Goal: Answer question/provide support

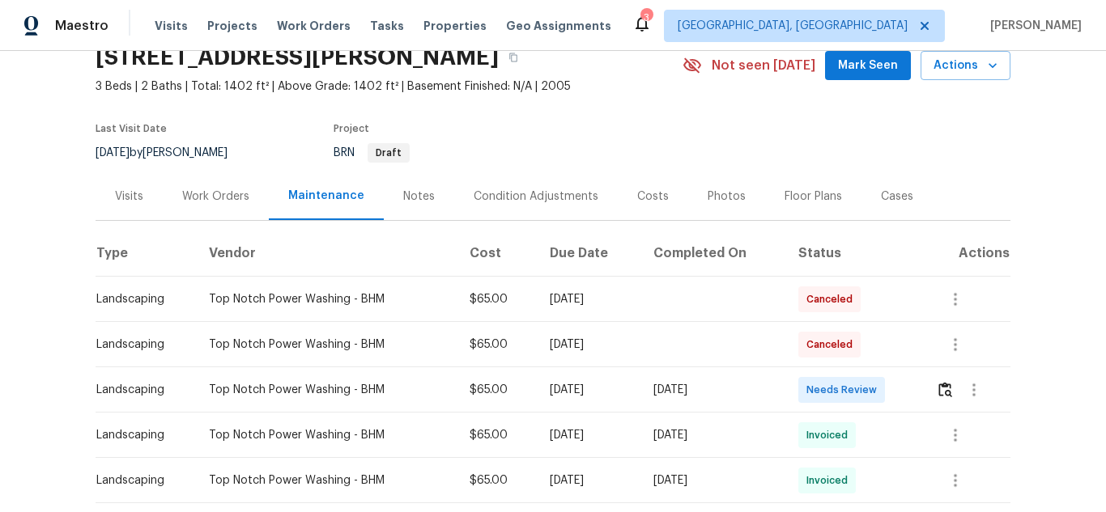
scroll to position [162, 0]
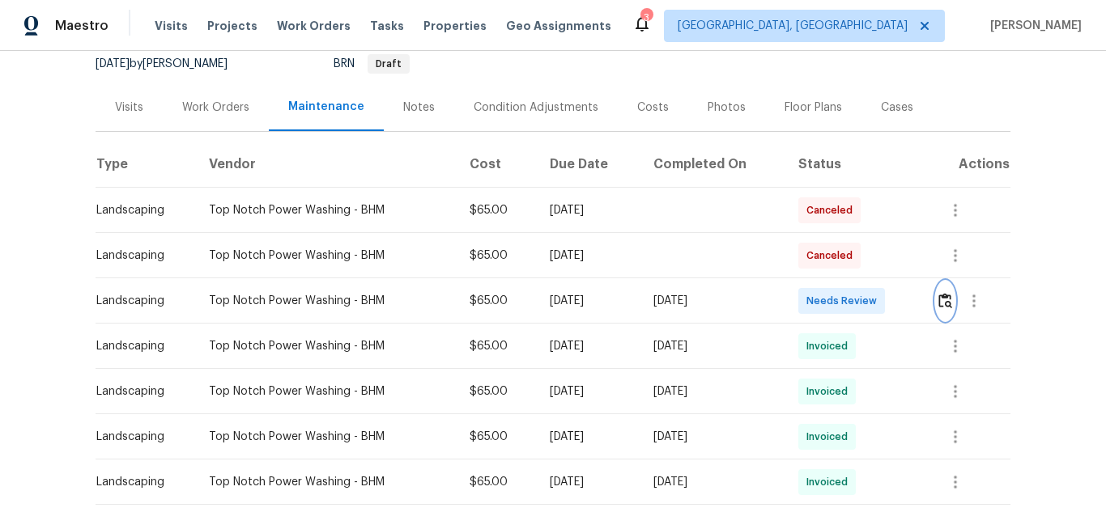
click at [944, 305] on img "button" at bounding box center [945, 300] width 14 height 15
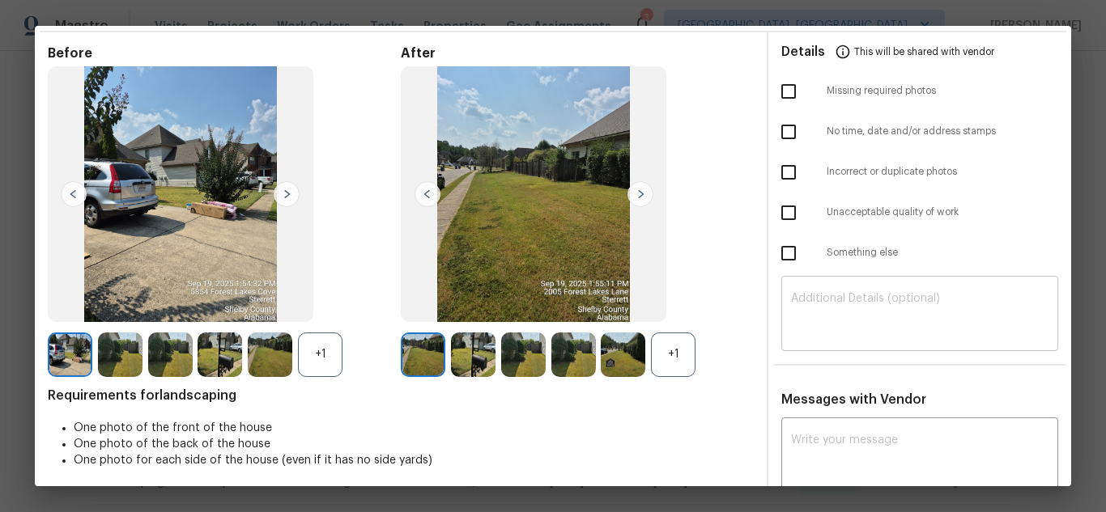
scroll to position [81, 0]
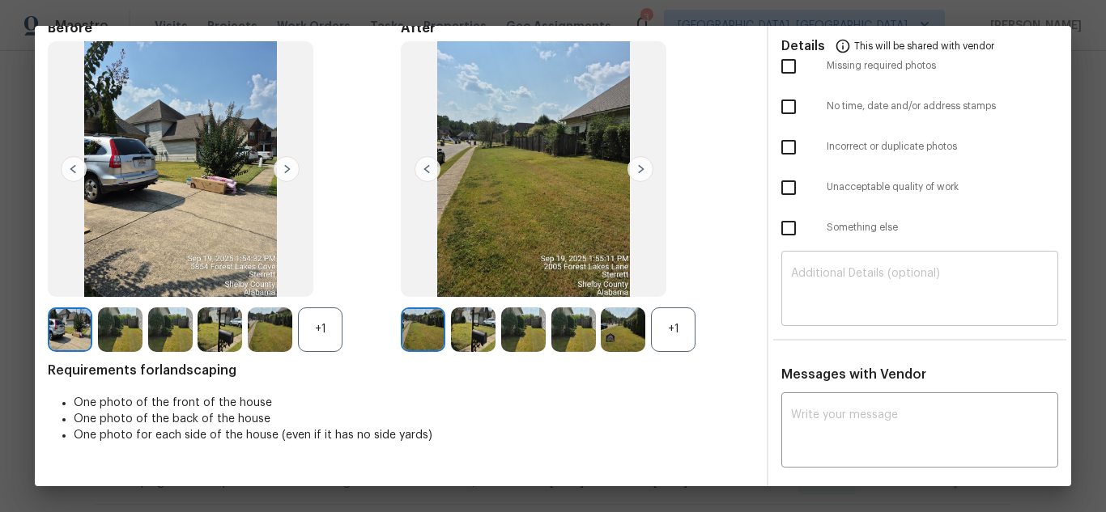
click at [825, 298] on textarea at bounding box center [919, 290] width 257 height 45
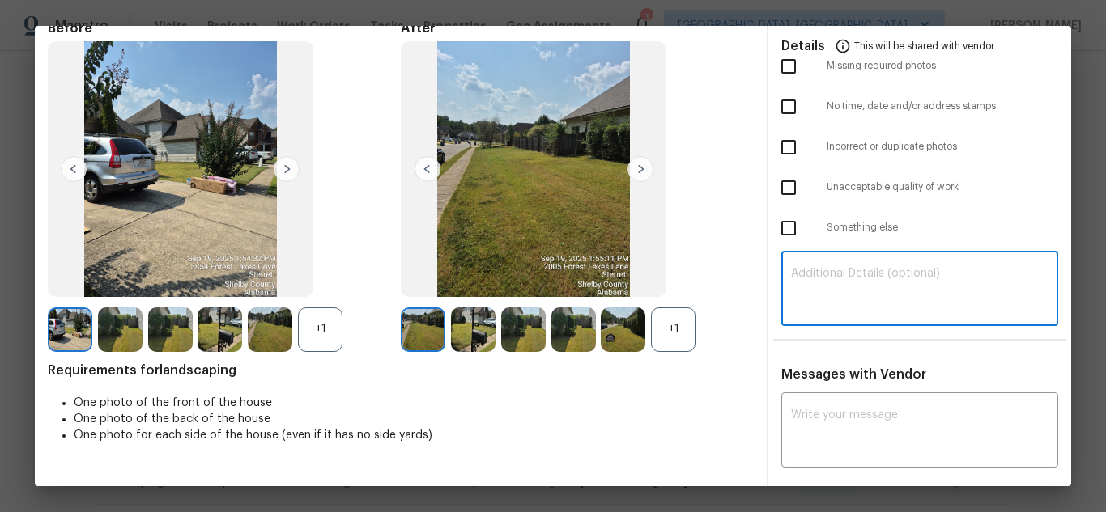
paste textarea "Maintenance Audit Team: Hello! Unfortunately this Landscaping visit completed o…"
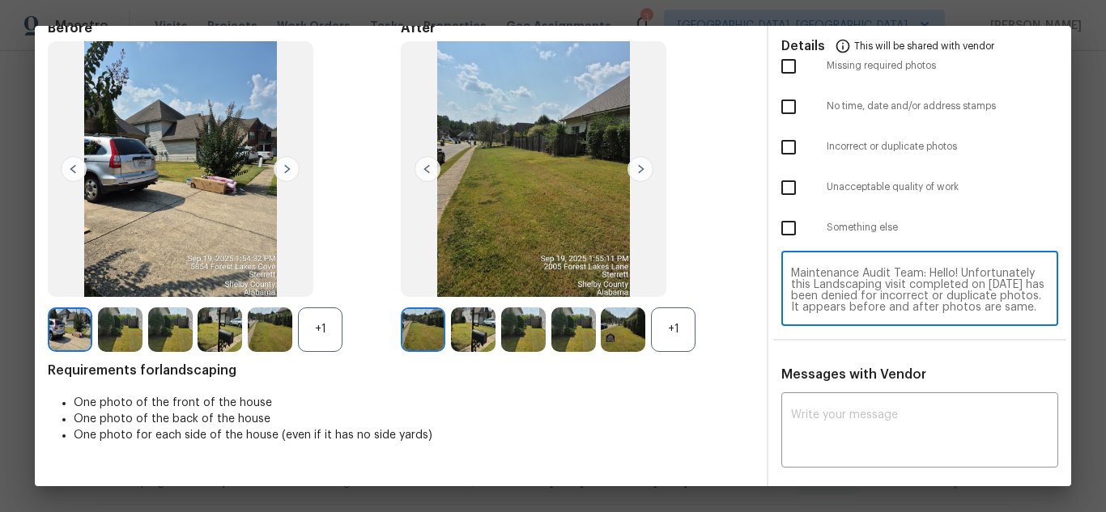
scroll to position [68, 0]
type textarea "Maintenance Audit Team: Hello! Unfortunately this Landscaping visit completed o…"
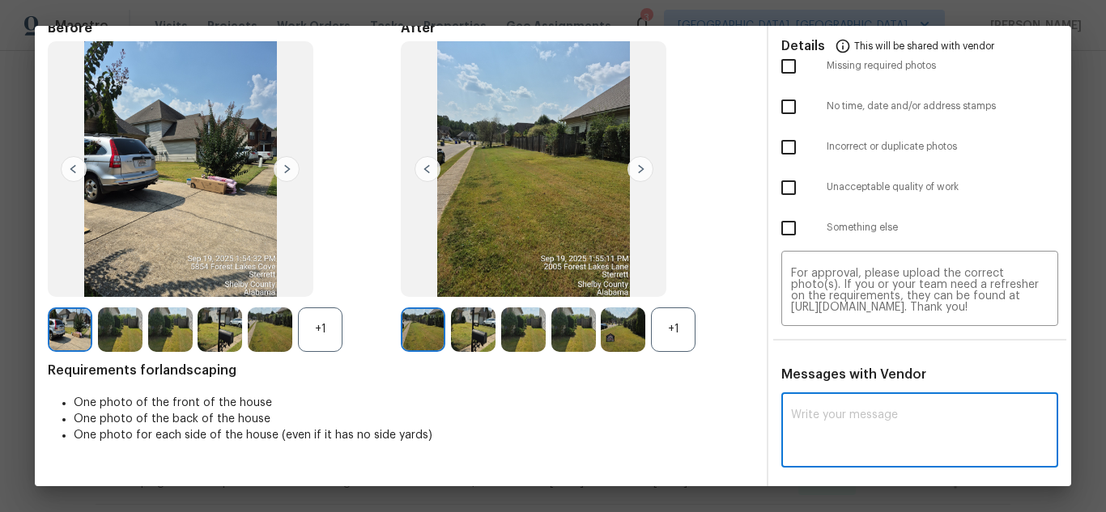
click at [823, 420] on textarea at bounding box center [919, 432] width 257 height 45
paste textarea "Maintenance Audit Team: Hello! Unfortunately this Landscaping visit completed o…"
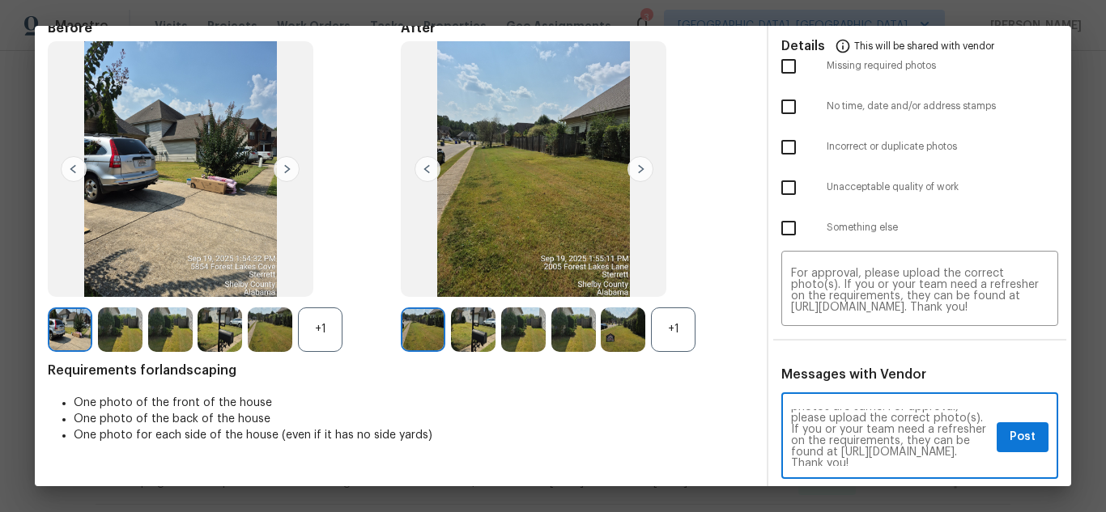
scroll to position [91, 0]
type textarea "Maintenance Audit Team: Hello! Unfortunately this Landscaping visit completed o…"
click at [1010, 445] on span "Post" at bounding box center [1023, 437] width 26 height 20
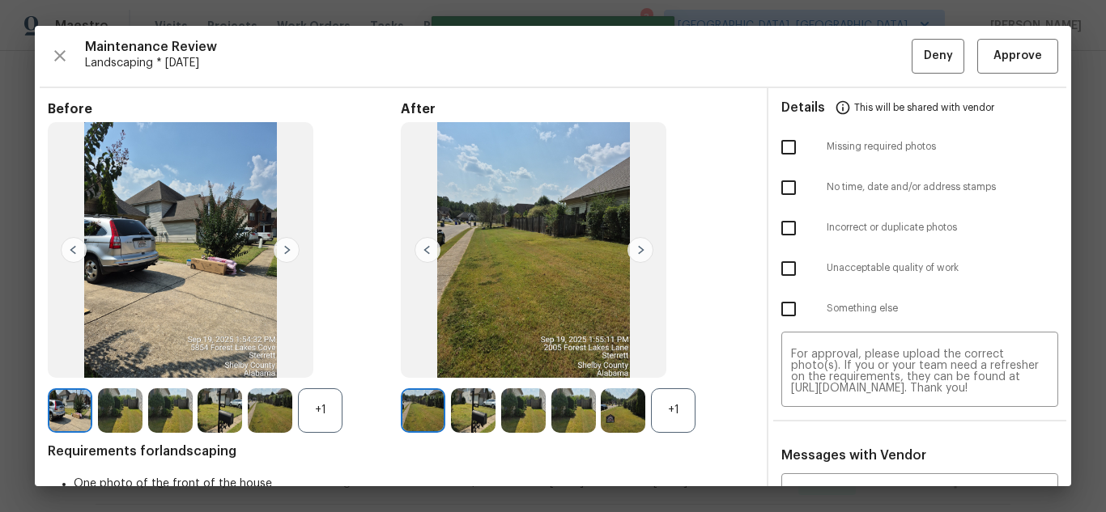
scroll to position [0, 0]
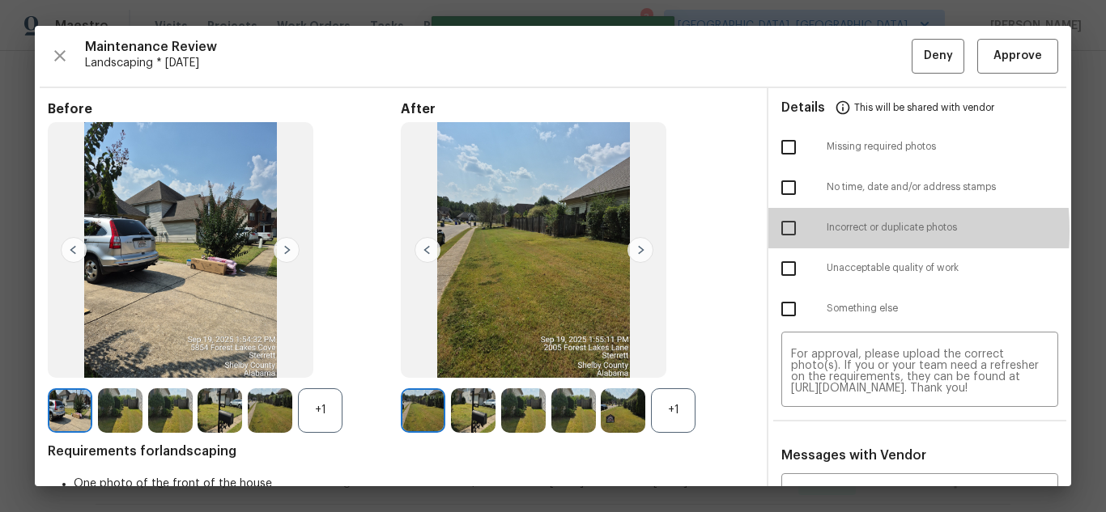
click at [786, 231] on input "checkbox" at bounding box center [789, 228] width 34 height 34
checkbox input "true"
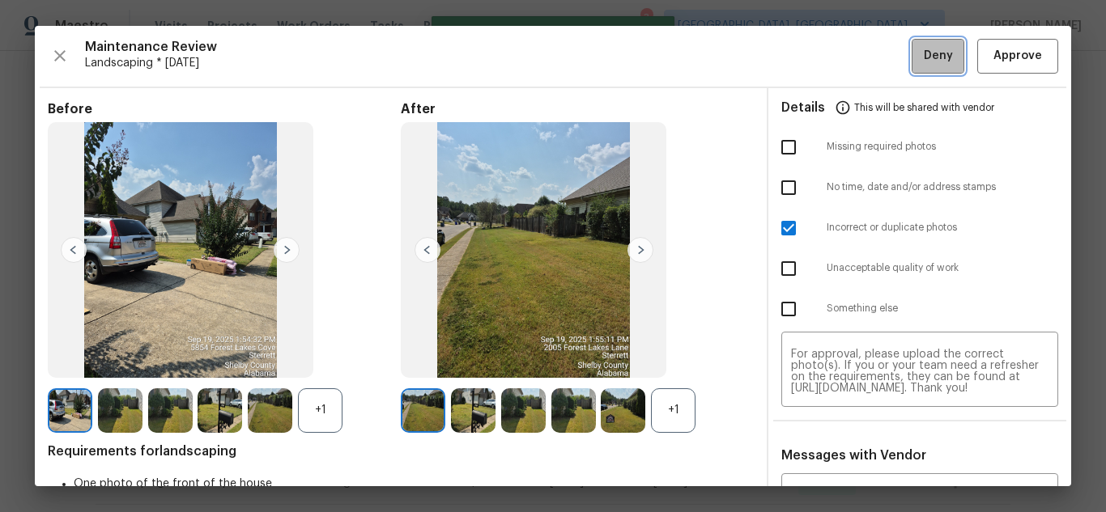
click at [924, 56] on span "Deny" at bounding box center [938, 56] width 29 height 20
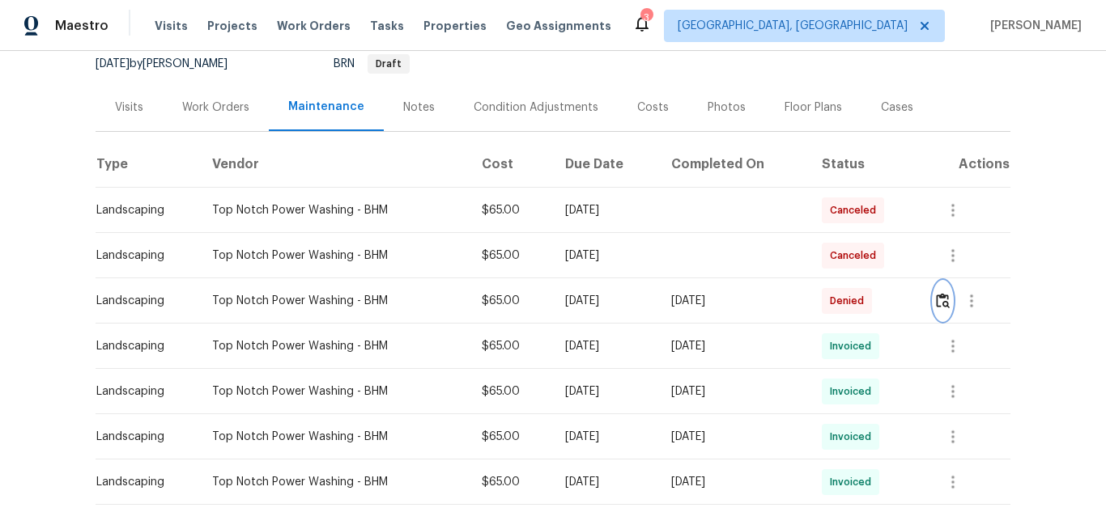
click at [947, 297] on img "button" at bounding box center [943, 300] width 14 height 15
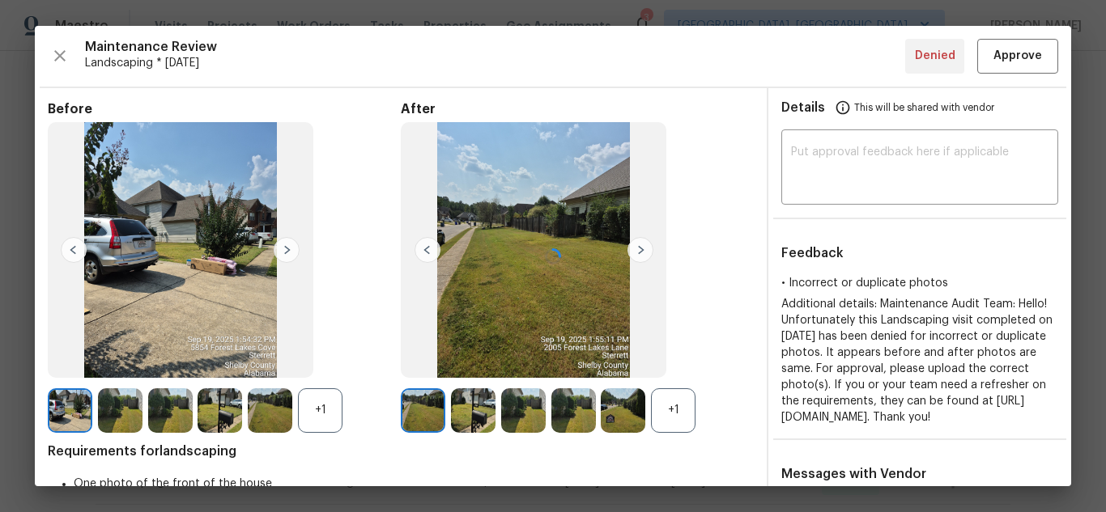
scroll to position [81, 0]
